Goal: Information Seeking & Learning: Compare options

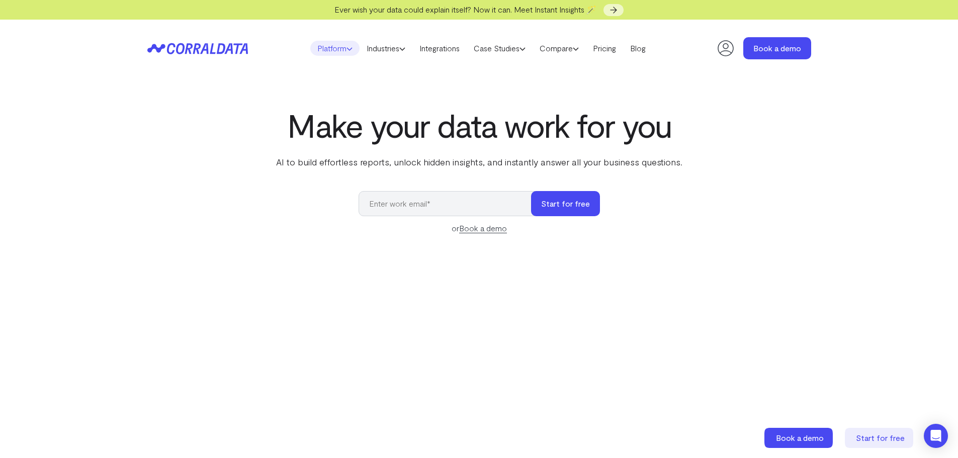
click at [349, 46] on link "Platform" at bounding box center [334, 48] width 49 height 15
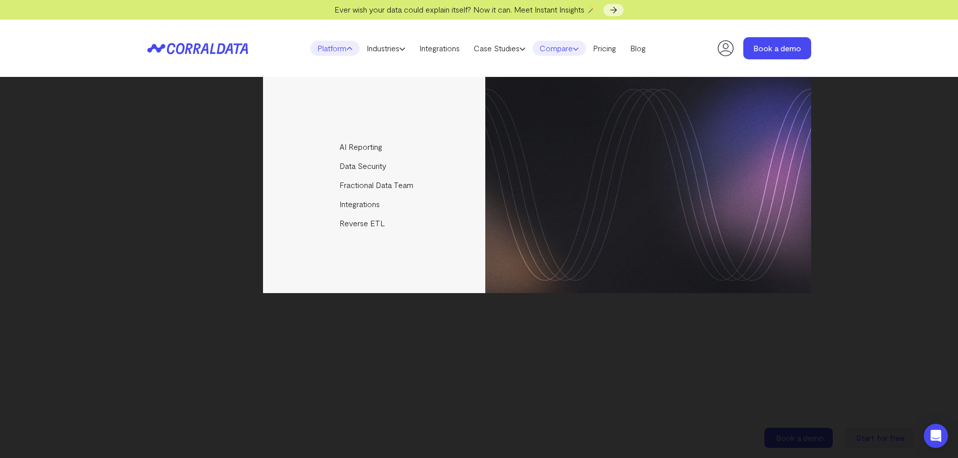
click at [549, 49] on link "Compare" at bounding box center [559, 48] width 53 height 15
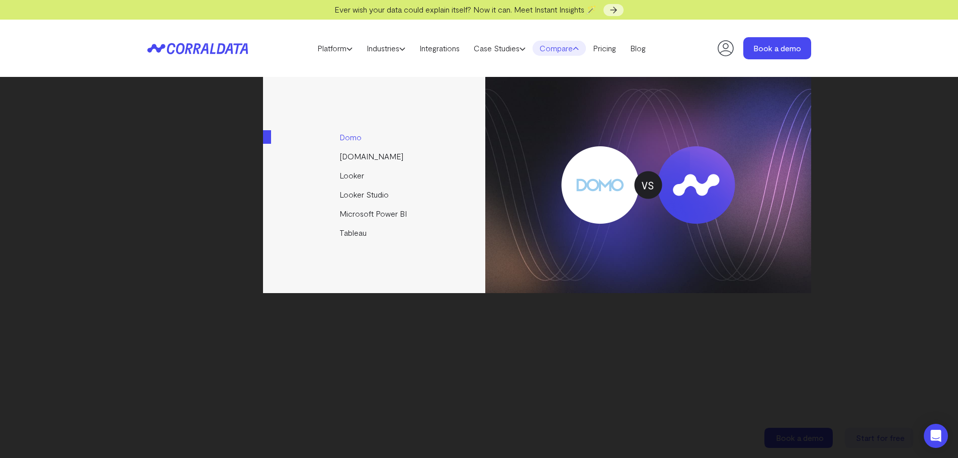
click at [350, 136] on link "Domo" at bounding box center [375, 137] width 224 height 19
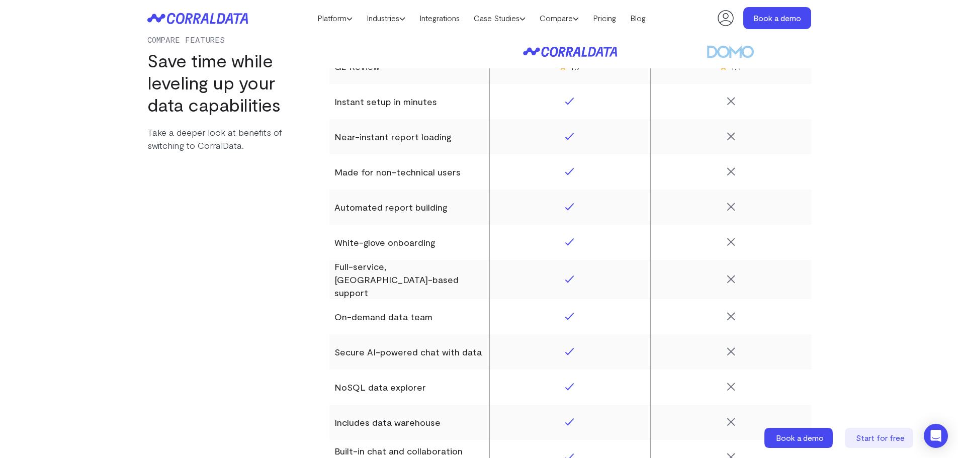
scroll to position [1337, 0]
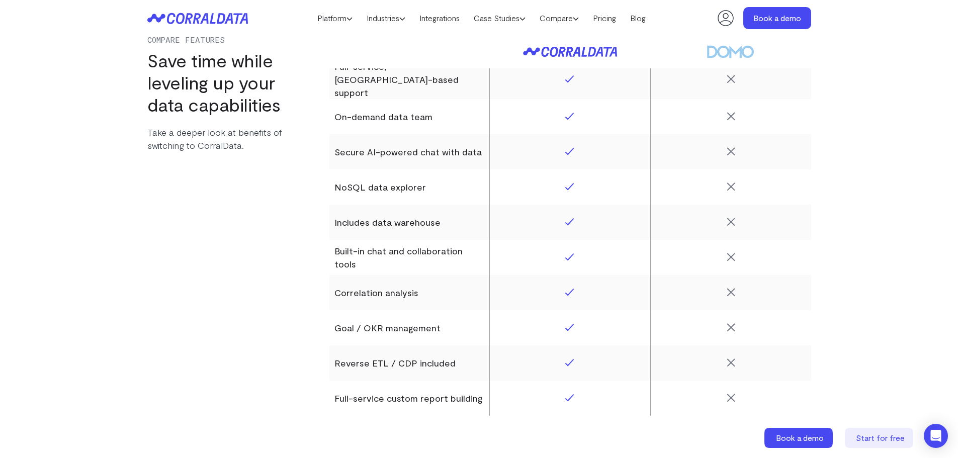
click at [234, 19] on icon at bounding box center [197, 19] width 101 height 12
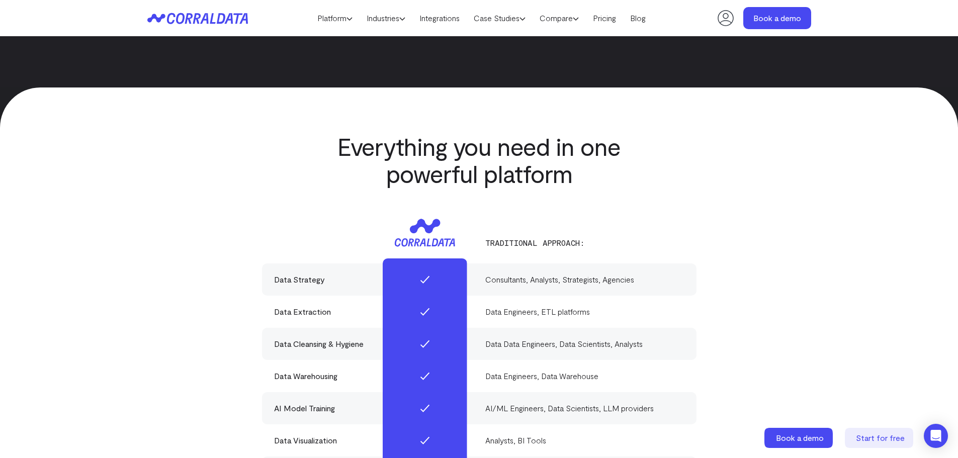
scroll to position [2947, 0]
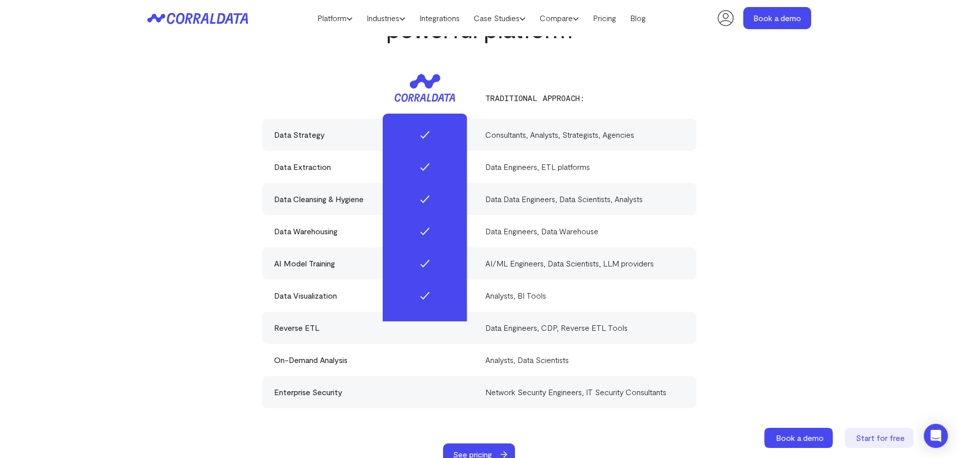
click at [557, 161] on div "Data Engineers, ETL platforms" at bounding box center [585, 167] width 199 height 12
click at [386, 16] on link "Industries" at bounding box center [386, 18] width 53 height 15
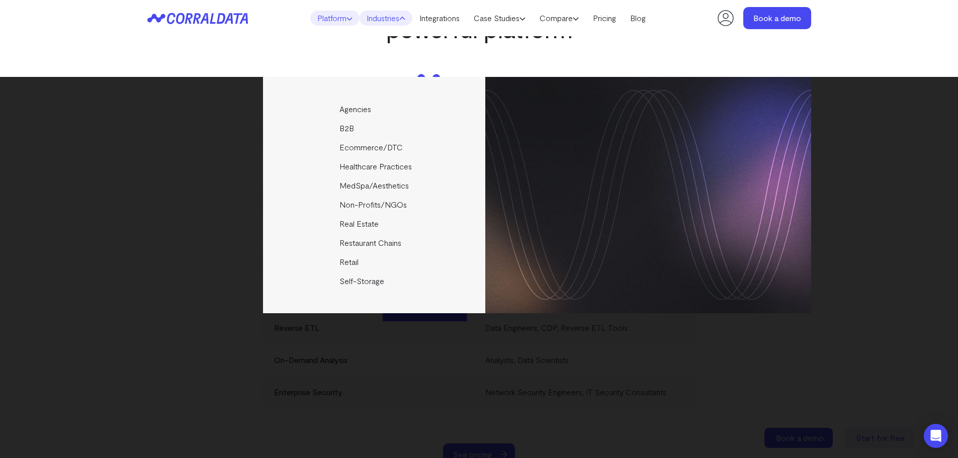
click at [323, 17] on link "Platform" at bounding box center [334, 18] width 49 height 15
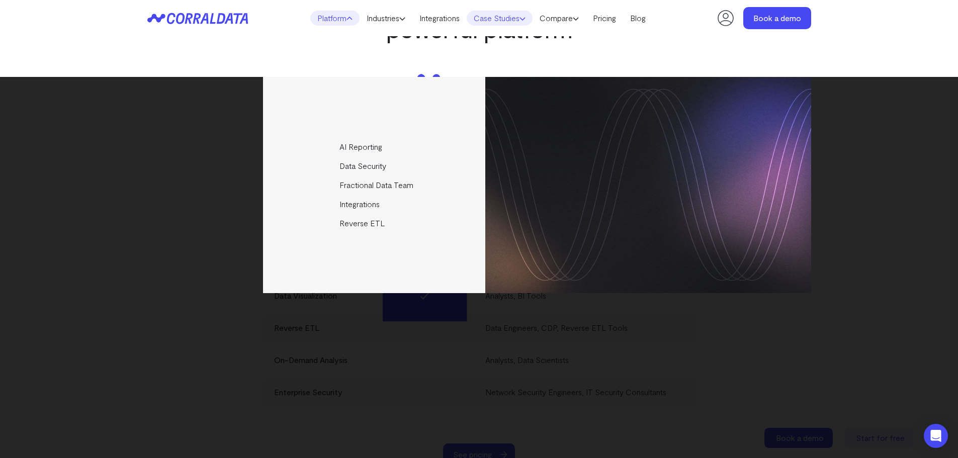
click at [499, 17] on link "Case Studies" at bounding box center [500, 18] width 66 height 15
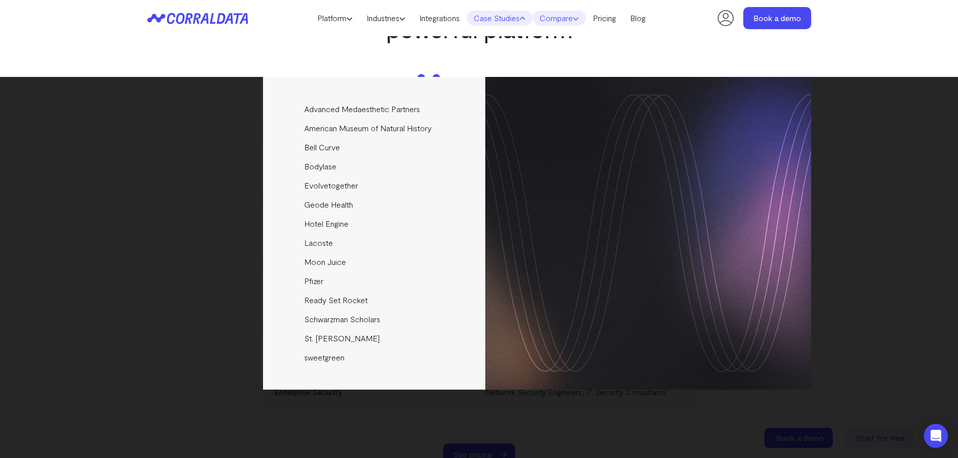
click at [556, 22] on link "Compare" at bounding box center [559, 18] width 53 height 15
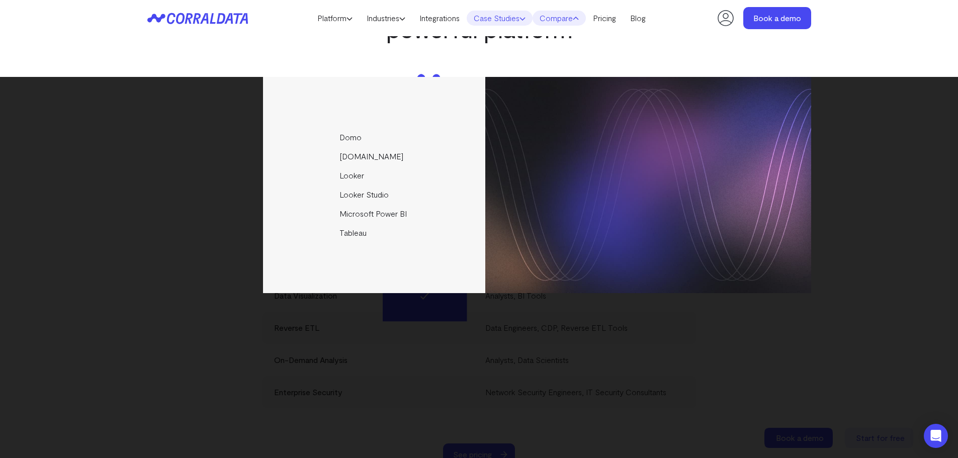
click at [519, 20] on link "Case Studies" at bounding box center [500, 18] width 66 height 15
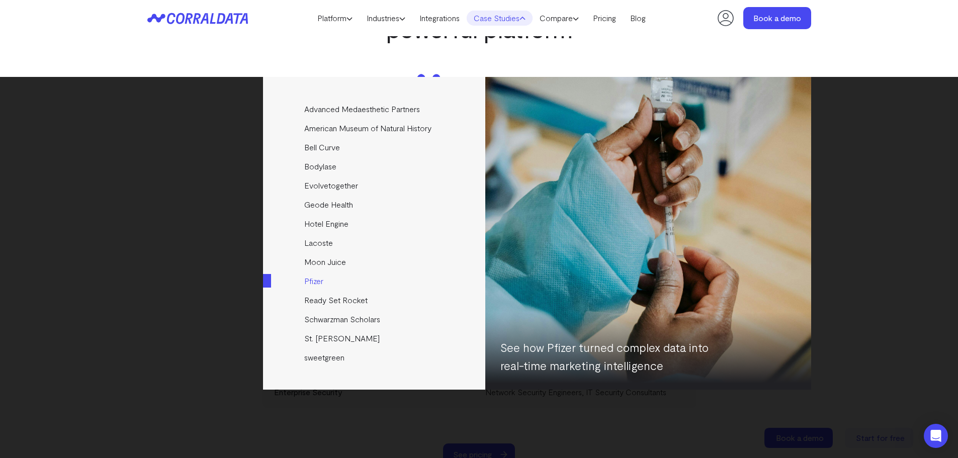
click at [372, 284] on link "Pfizer" at bounding box center [375, 281] width 224 height 19
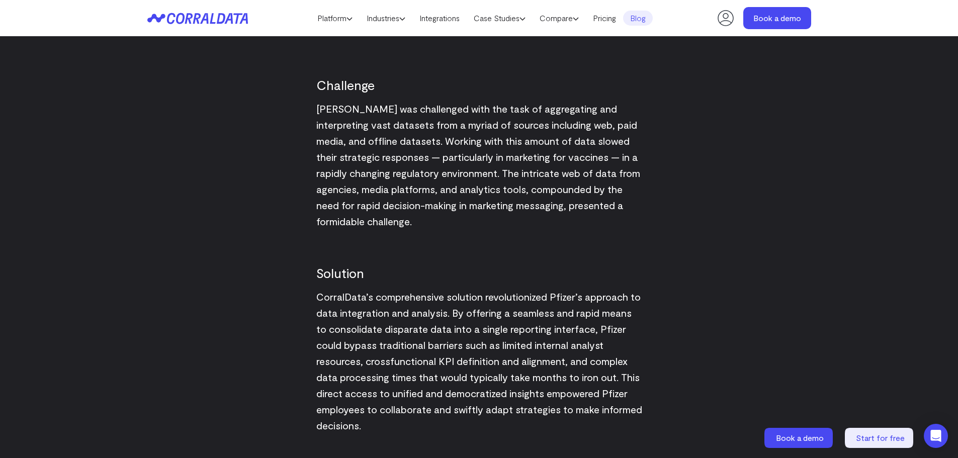
scroll to position [1287, 0]
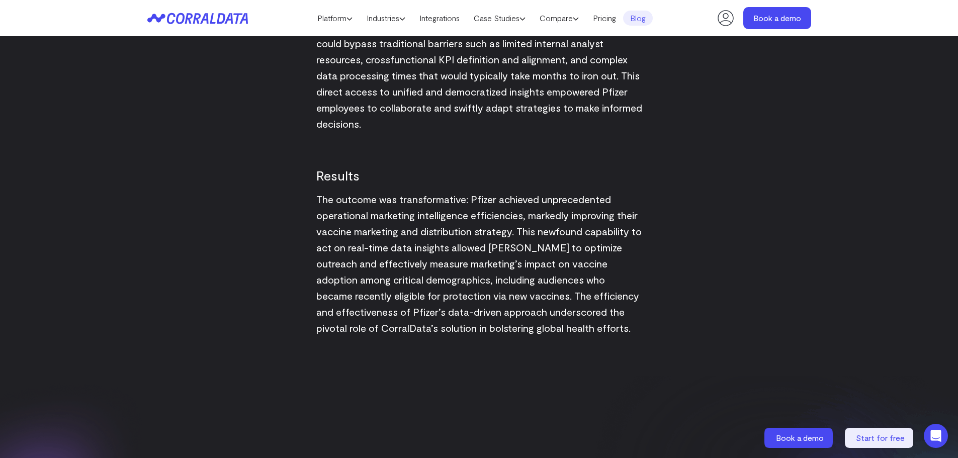
click at [194, 13] on icon at bounding box center [197, 19] width 101 height 12
